Goal: Task Accomplishment & Management: Manage account settings

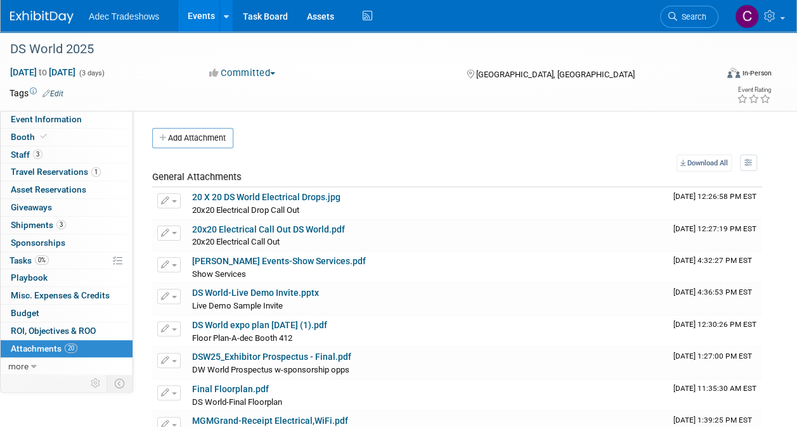
click at [138, 22] on ul "Adec Tradeshows Events Add Event Bulk Upload Events Shareable Event Boards Rece…" at bounding box center [232, 16] width 287 height 32
click at [195, 16] on link "Events" at bounding box center [201, 16] width 46 height 32
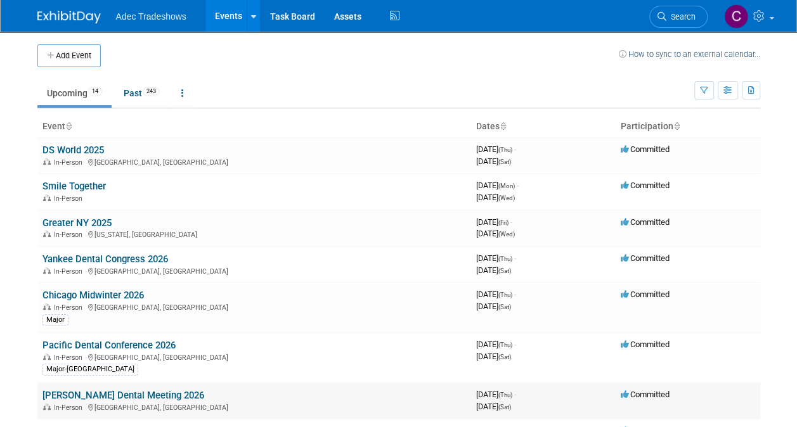
click at [93, 396] on link "Hinman Dental Meeting 2026" at bounding box center [123, 395] width 162 height 11
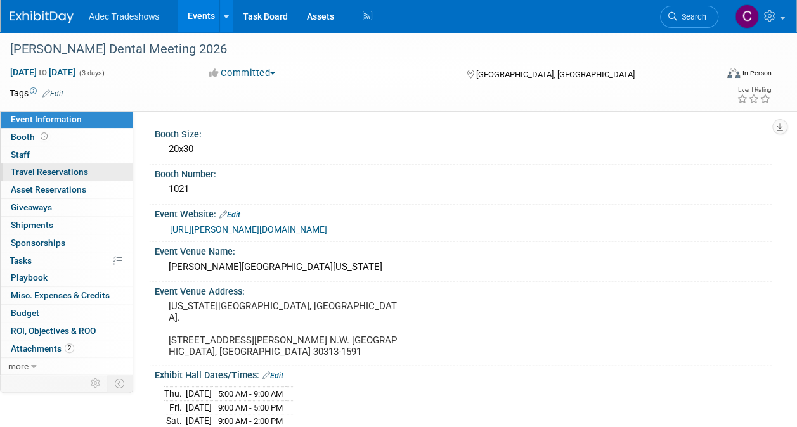
click at [39, 167] on span "Travel Reservations 0" at bounding box center [49, 172] width 77 height 10
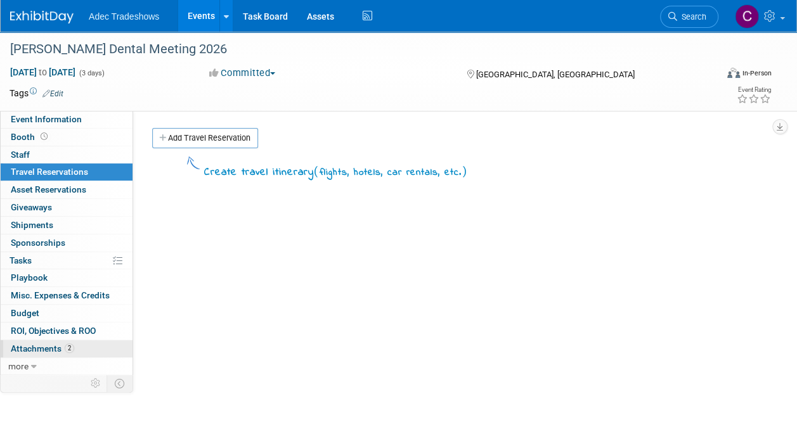
click at [26, 344] on span "Attachments 2" at bounding box center [42, 349] width 63 height 10
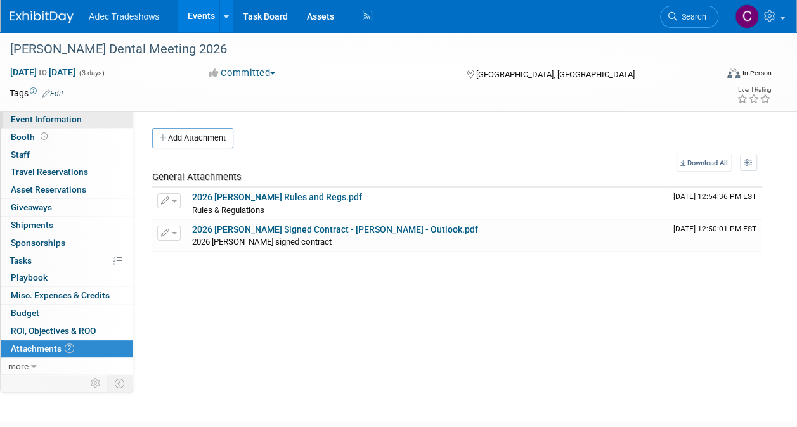
click at [48, 122] on span "Event Information" at bounding box center [46, 119] width 71 height 10
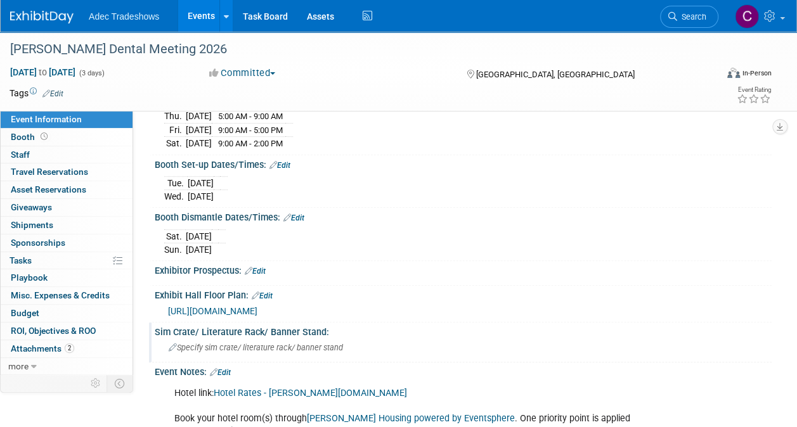
scroll to position [420, 0]
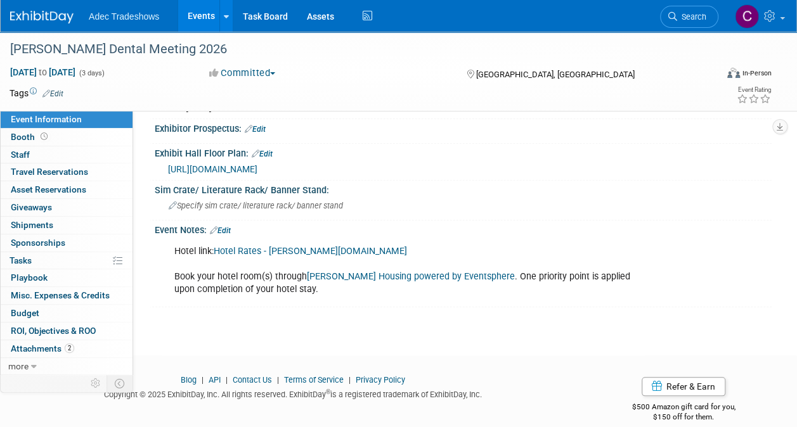
click at [227, 226] on link "Edit" at bounding box center [220, 230] width 21 height 9
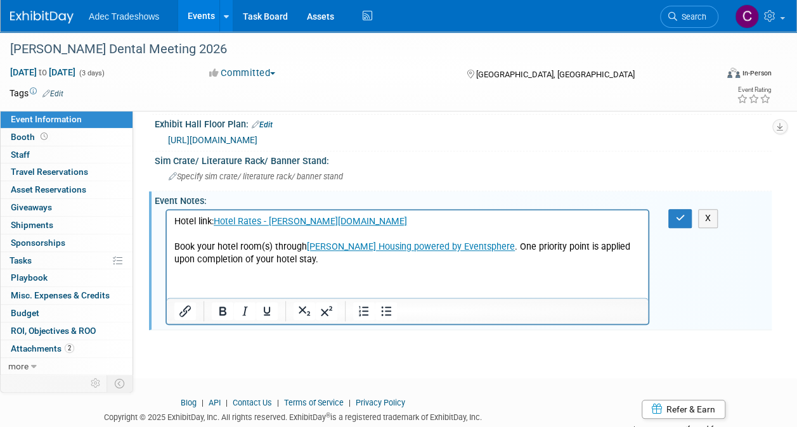
scroll to position [472, 0]
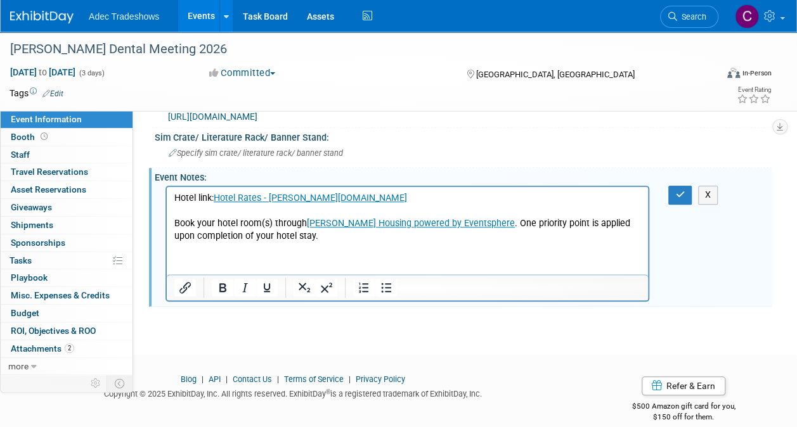
click at [278, 243] on html "Hotel link: Hotel Rates - Hinman.org Book your hotel room(s) through Hinman Hou…" at bounding box center [407, 215] width 481 height 56
click at [272, 243] on html "Hotel link: Hotel Rates - Hinman.org Book your hotel room(s) through Hinman Hou…" at bounding box center [407, 215] width 481 height 56
click at [306, 242] on p "Hotel link: Hotel Rates - Hinman.org Book your hotel room(s) through Hinman Hou…" at bounding box center [407, 217] width 467 height 51
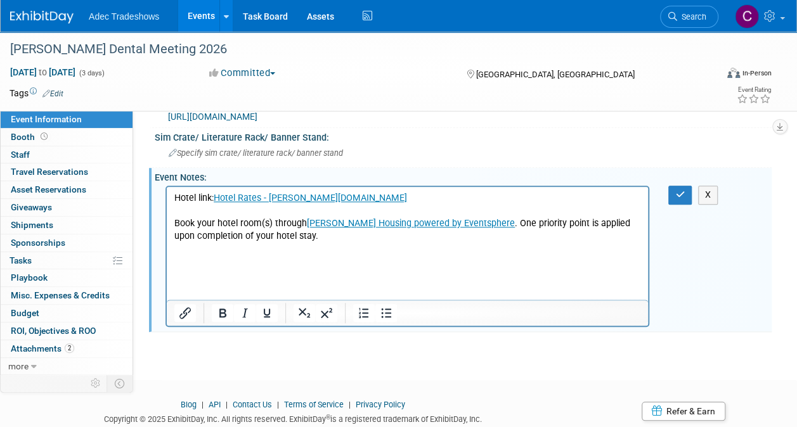
paste body "Rich Text Area. Press ALT-0 for help."
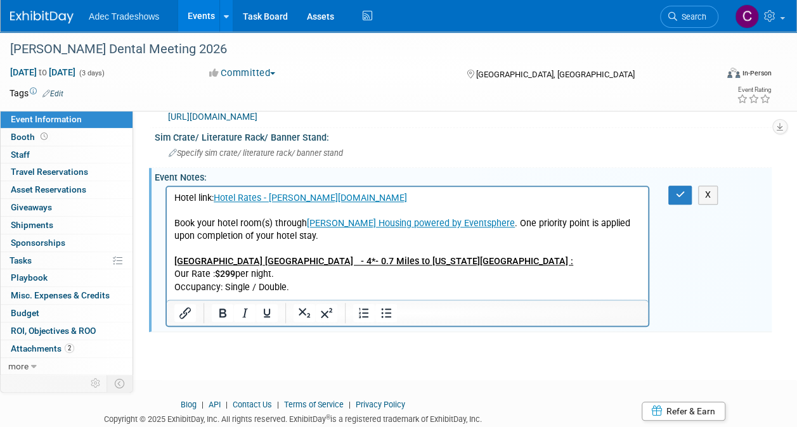
scroll to position [1074, 0]
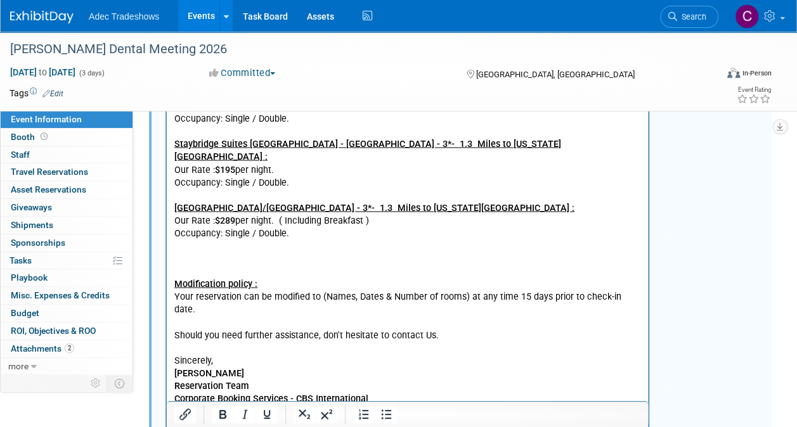
click at [331, 266] on p "Rich Text Area. Press ALT-0 for help." at bounding box center [407, 272] width 467 height 13
click at [323, 240] on p "Rich Text Area. Press ALT-0 for help." at bounding box center [407, 246] width 467 height 13
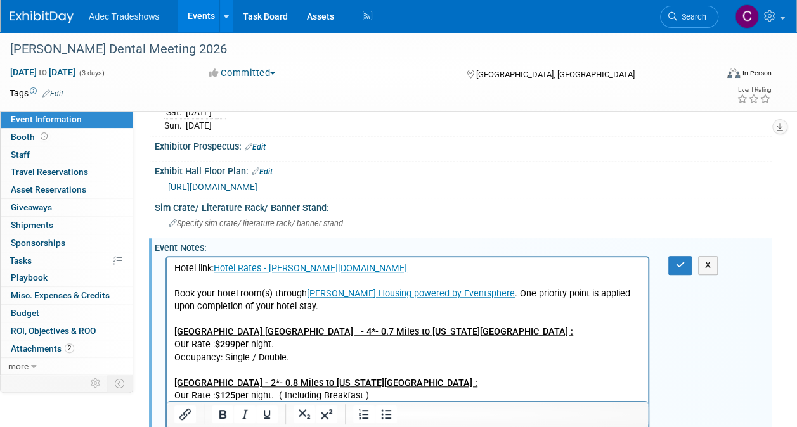
scroll to position [313, 0]
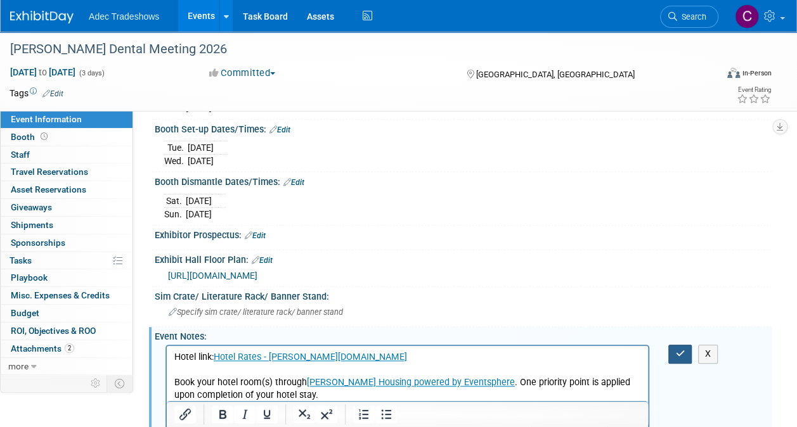
click at [676, 345] on button "button" at bounding box center [679, 354] width 23 height 18
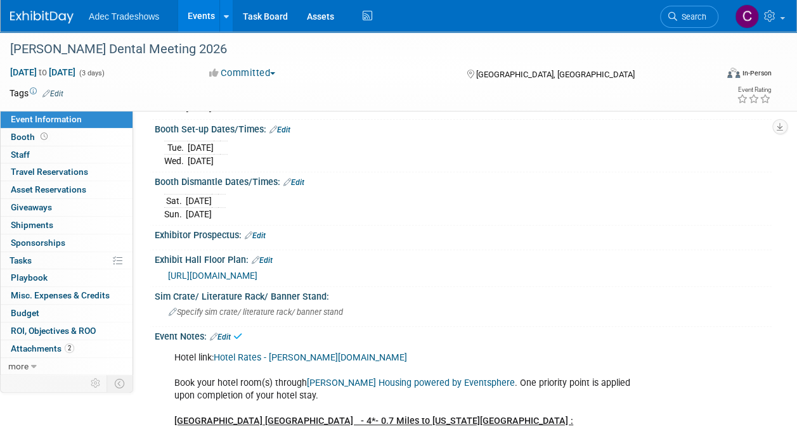
click at [223, 352] on link "Hotel Rates - Hinman.org" at bounding box center [310, 357] width 193 height 11
click at [360, 378] on link "Hinman Housing powered by Eventsphere" at bounding box center [411, 383] width 208 height 11
drag, startPoint x: 402, startPoint y: 136, endPoint x: 344, endPoint y: 165, distance: 65.2
click at [340, 138] on div "Tue. Mar 10, 2026 Wed. Mar 11, 2026" at bounding box center [463, 153] width 598 height 30
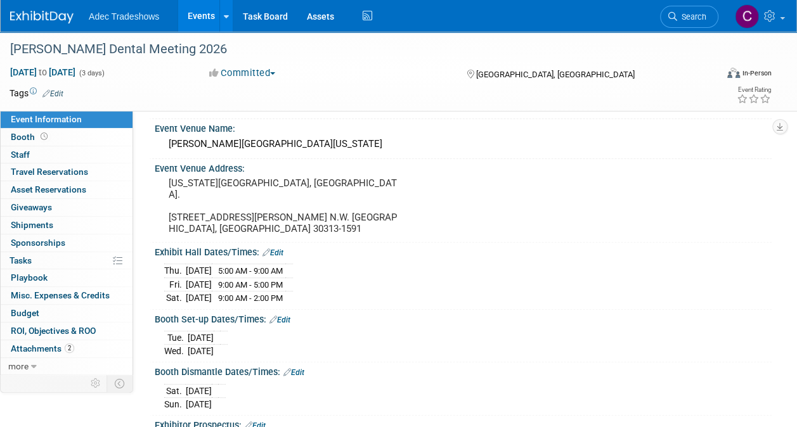
drag, startPoint x: 344, startPoint y: 165, endPoint x: 349, endPoint y: 240, distance: 75.6
drag, startPoint x: 349, startPoint y: 240, endPoint x: 359, endPoint y: 269, distance: 30.3
click at [357, 271] on div "Thu. Mar 12, 2026 5:00 AM - 9:00 AM Fri. Mar 13, 2026 9:00 AM - 5:00 PM Sat." at bounding box center [463, 283] width 598 height 44
click at [194, 399] on div "Booth Dismantle Dates/Times: Edit Sat. Mar 14, 2026 Sun. Mar 15, 2026" at bounding box center [460, 389] width 623 height 53
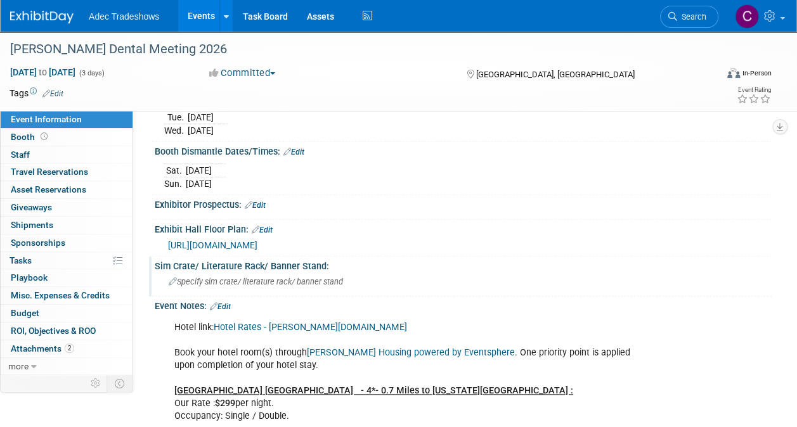
scroll to position [317, 0]
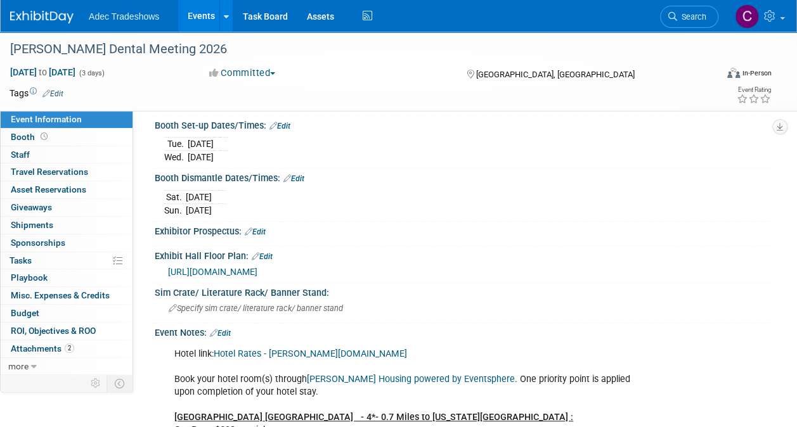
click at [293, 349] on link "Hotel Rates - Hinman.org" at bounding box center [310, 354] width 193 height 11
